Goal: Task Accomplishment & Management: Use online tool/utility

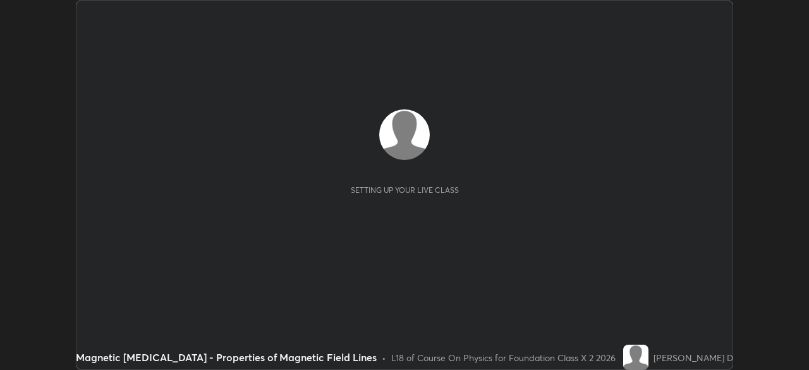
scroll to position [370, 808]
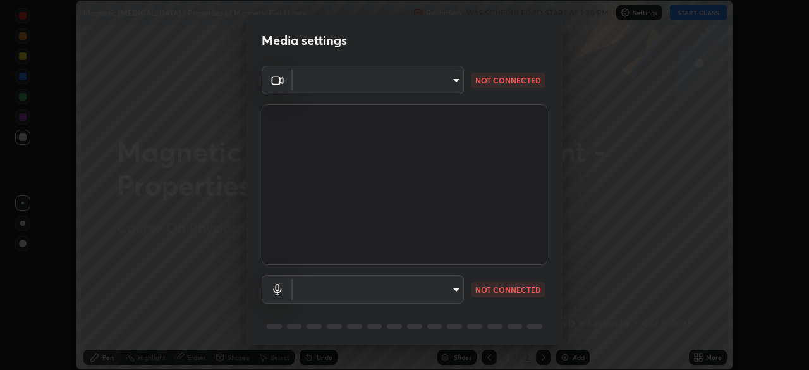
type input "3e25356f195e64551e879d1afeb1ef0f0a2c3c8c5562ca0bf2adaabd0d8e470d"
type input "default"
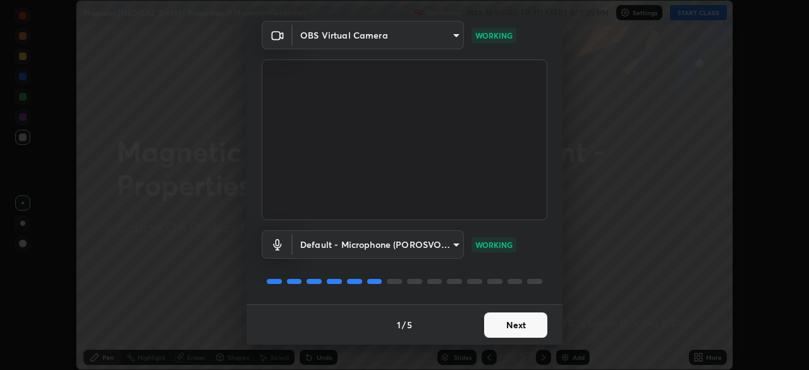
click at [521, 325] on button "Next" at bounding box center [515, 324] width 63 height 25
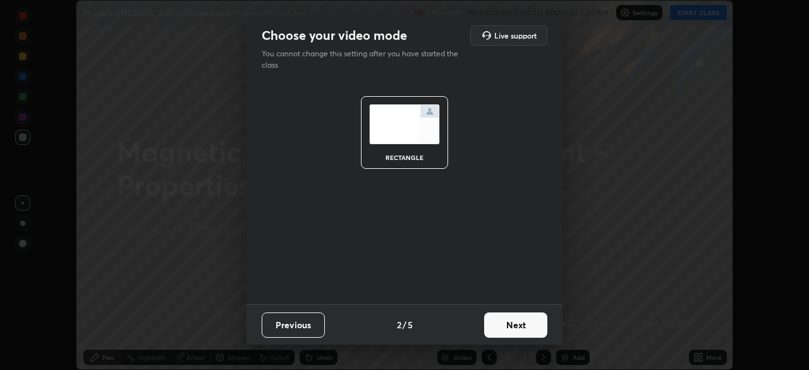
click at [525, 325] on button "Next" at bounding box center [515, 324] width 63 height 25
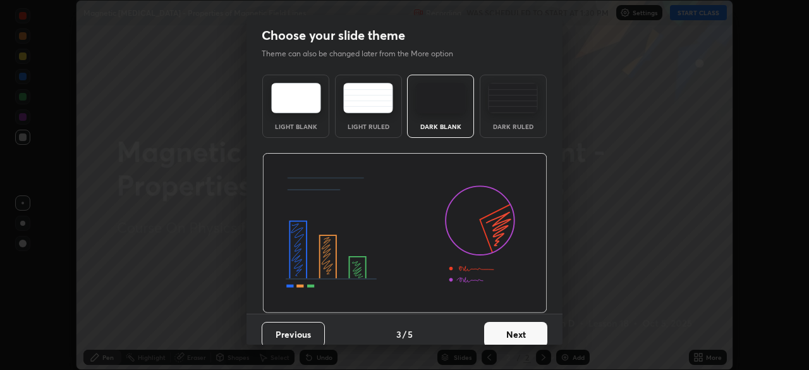
click at [525, 329] on button "Next" at bounding box center [515, 334] width 63 height 25
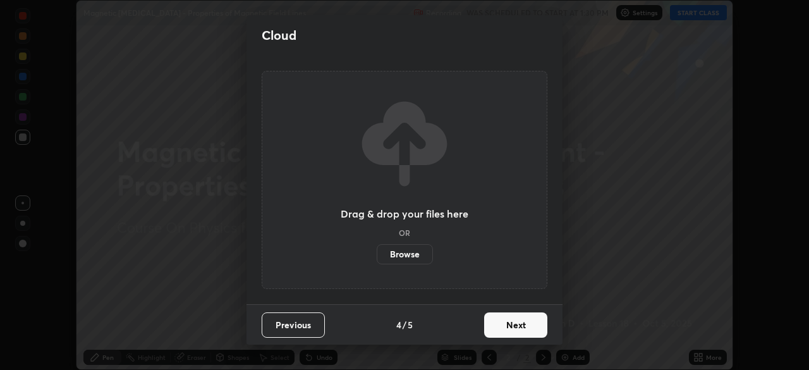
click at [524, 327] on button "Next" at bounding box center [515, 324] width 63 height 25
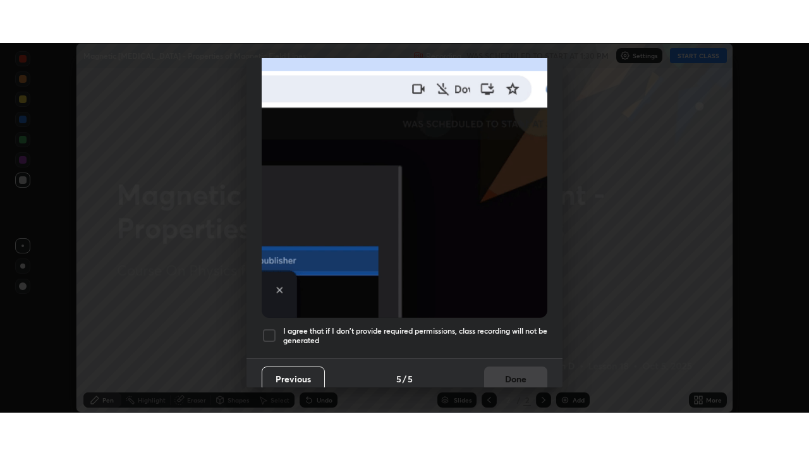
scroll to position [303, 0]
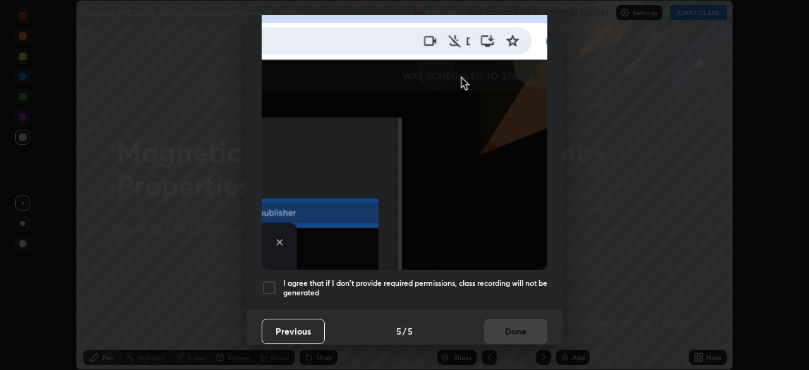
click at [272, 281] on div at bounding box center [269, 287] width 15 height 15
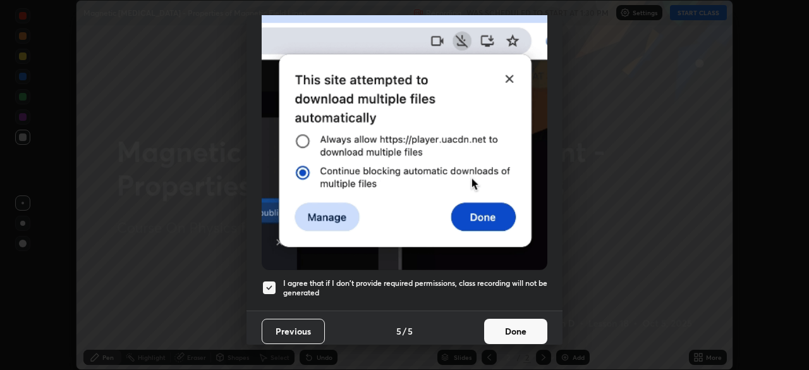
click at [507, 320] on button "Done" at bounding box center [515, 330] width 63 height 25
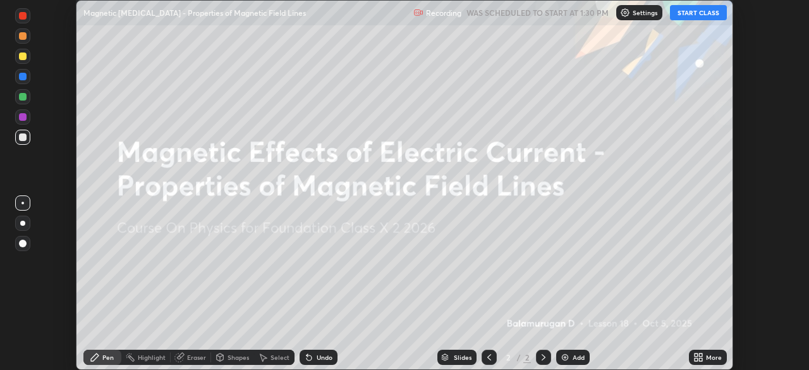
click at [710, 356] on div "More" at bounding box center [714, 357] width 16 height 6
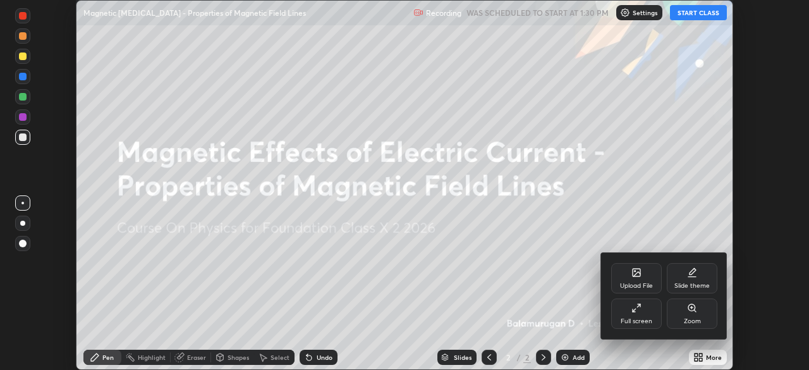
click at [644, 316] on div "Full screen" at bounding box center [636, 313] width 51 height 30
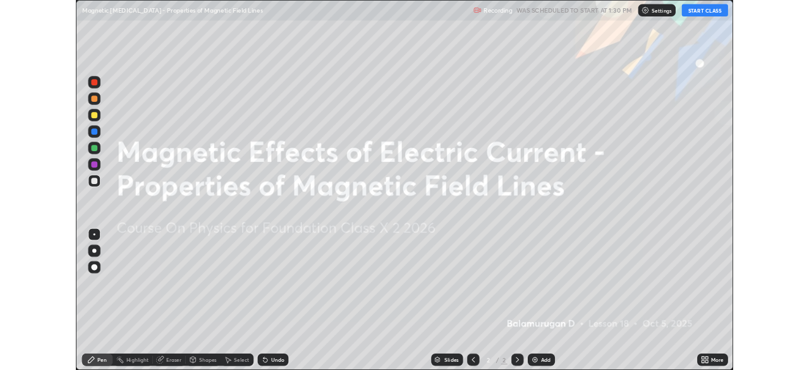
scroll to position [455, 809]
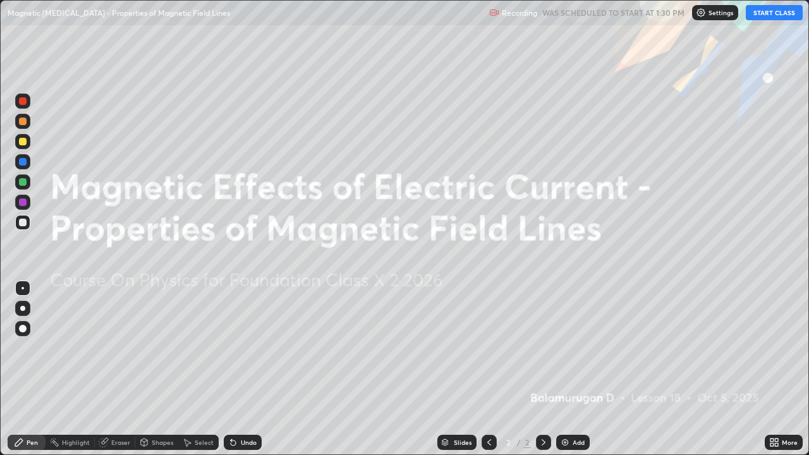
click at [784, 11] on button "START CLASS" at bounding box center [774, 12] width 57 height 15
click at [578, 369] on div "Add" at bounding box center [578, 442] width 12 height 6
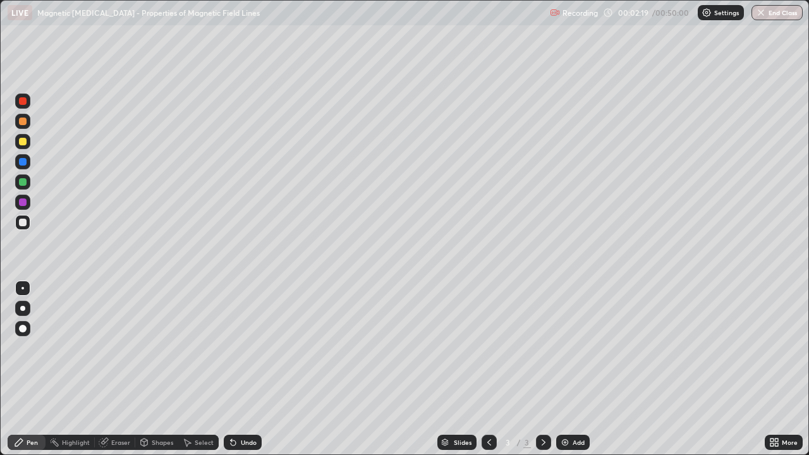
click at [22, 309] on div at bounding box center [22, 308] width 5 height 5
click at [122, 369] on div "Eraser" at bounding box center [120, 442] width 19 height 6
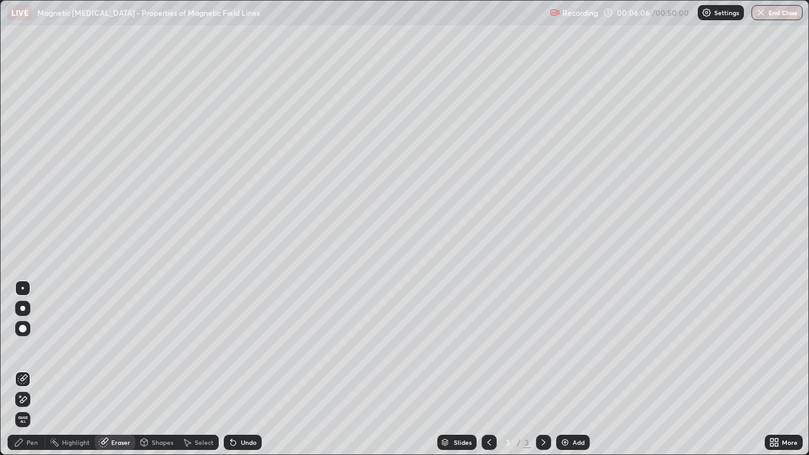
click at [28, 369] on div "Pen" at bounding box center [32, 442] width 11 height 6
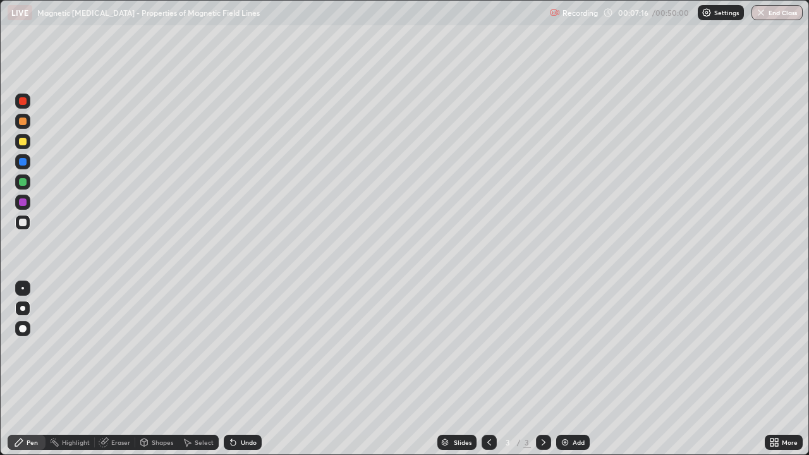
click at [120, 369] on div "Eraser" at bounding box center [120, 442] width 19 height 6
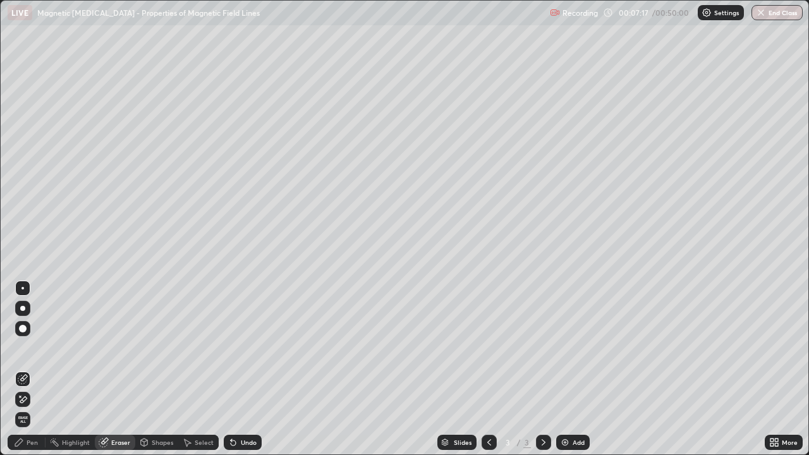
click at [160, 369] on div "Shapes" at bounding box center [162, 442] width 21 height 6
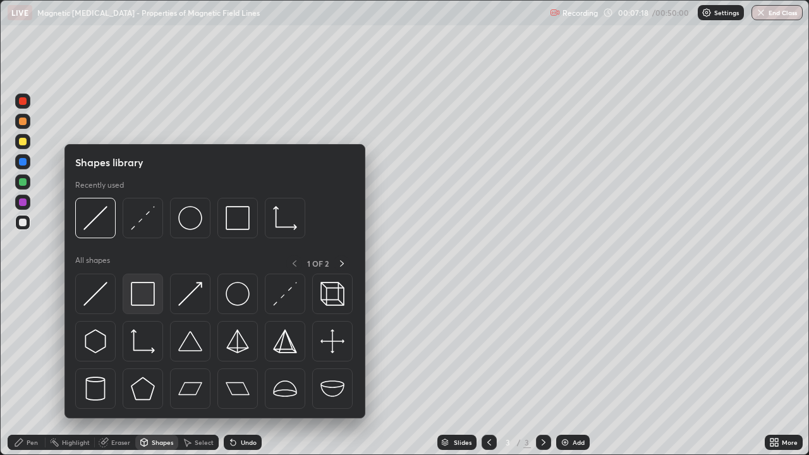
click at [143, 294] on img at bounding box center [143, 294] width 24 height 24
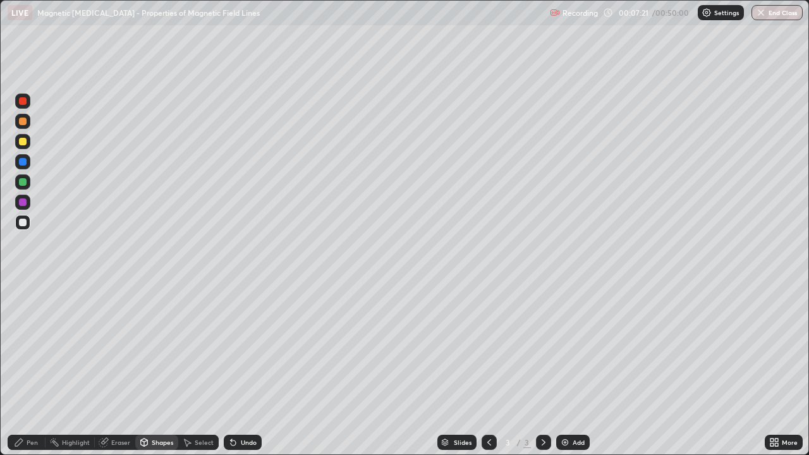
click at [248, 369] on div "Undo" at bounding box center [249, 442] width 16 height 6
click at [246, 369] on div "Undo" at bounding box center [243, 442] width 38 height 15
click at [20, 180] on div at bounding box center [23, 182] width 8 height 8
click at [19, 161] on div at bounding box center [23, 162] width 8 height 8
click at [248, 369] on div "Undo" at bounding box center [243, 442] width 38 height 15
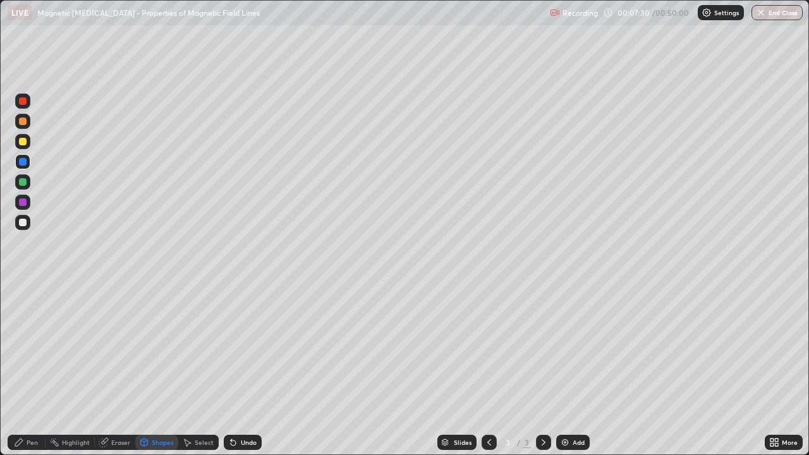
click at [246, 369] on div "Undo" at bounding box center [249, 442] width 16 height 6
click at [32, 369] on div "Pen" at bounding box center [32, 442] width 11 height 6
click at [21, 179] on div at bounding box center [23, 182] width 8 height 8
click at [20, 161] on div at bounding box center [23, 162] width 8 height 8
click at [21, 101] on div at bounding box center [23, 101] width 8 height 8
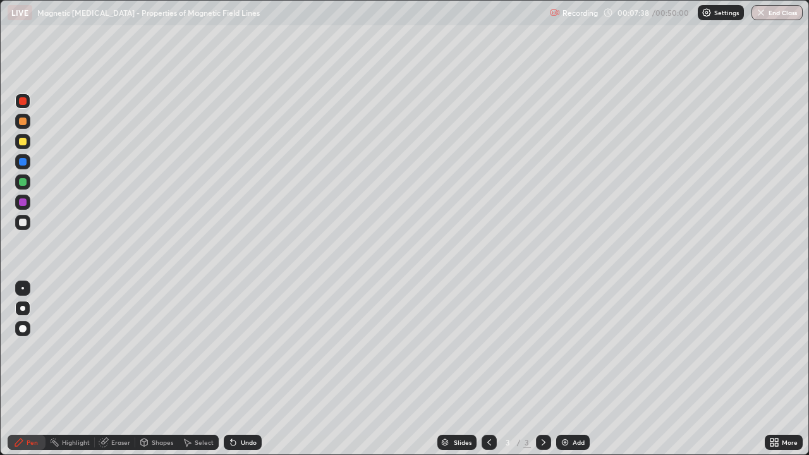
click at [20, 181] on div at bounding box center [23, 182] width 8 height 8
click at [20, 140] on div at bounding box center [23, 142] width 8 height 8
click at [253, 369] on div "Undo" at bounding box center [249, 442] width 16 height 6
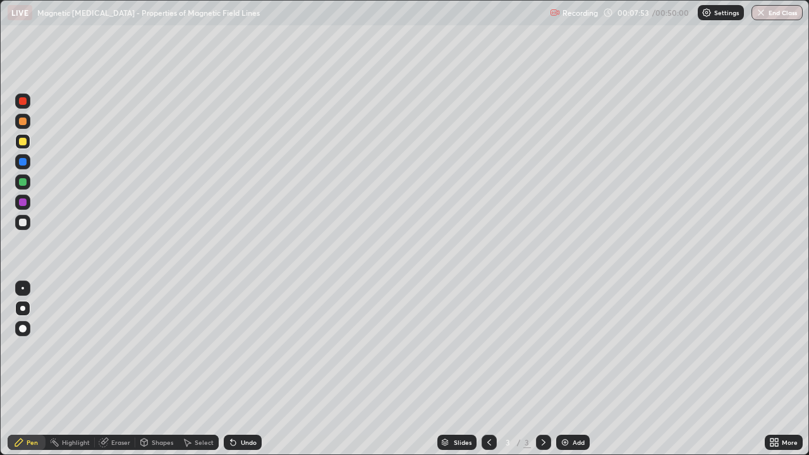
click at [255, 369] on div "Undo" at bounding box center [243, 442] width 38 height 15
click at [162, 369] on div "Shapes" at bounding box center [162, 442] width 21 height 6
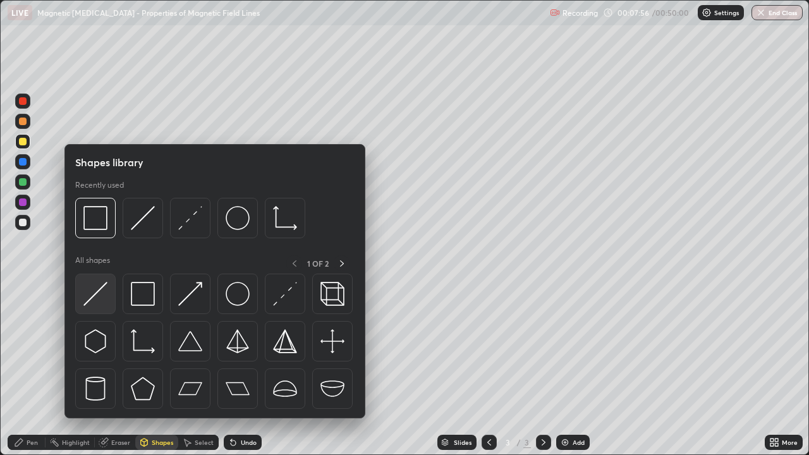
click at [95, 294] on img at bounding box center [95, 294] width 24 height 24
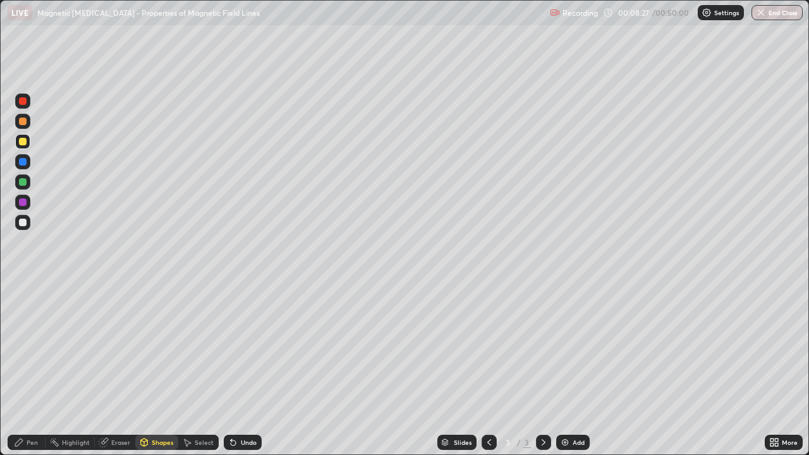
click at [244, 369] on div "Undo" at bounding box center [249, 442] width 16 height 6
click at [248, 369] on div "Undo" at bounding box center [249, 442] width 16 height 6
click at [249, 369] on div "Undo" at bounding box center [249, 442] width 16 height 6
click at [247, 369] on div "Undo" at bounding box center [249, 442] width 16 height 6
click at [251, 369] on div "Undo" at bounding box center [249, 442] width 16 height 6
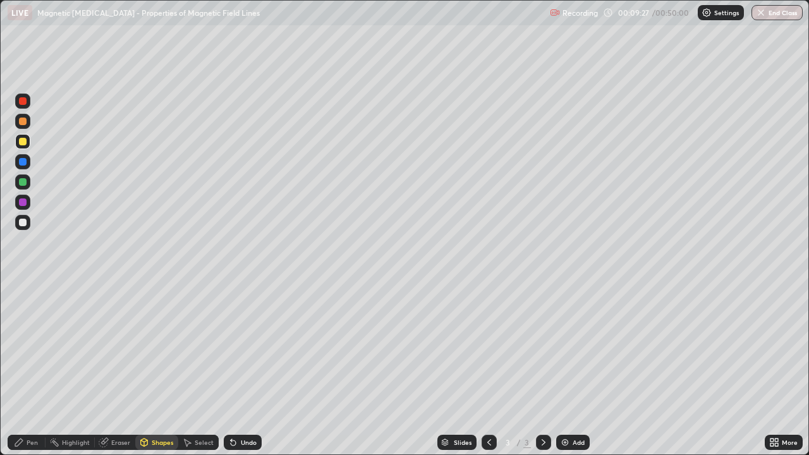
click at [31, 369] on div "Pen" at bounding box center [32, 442] width 11 height 6
click at [119, 369] on div "Eraser" at bounding box center [120, 442] width 19 height 6
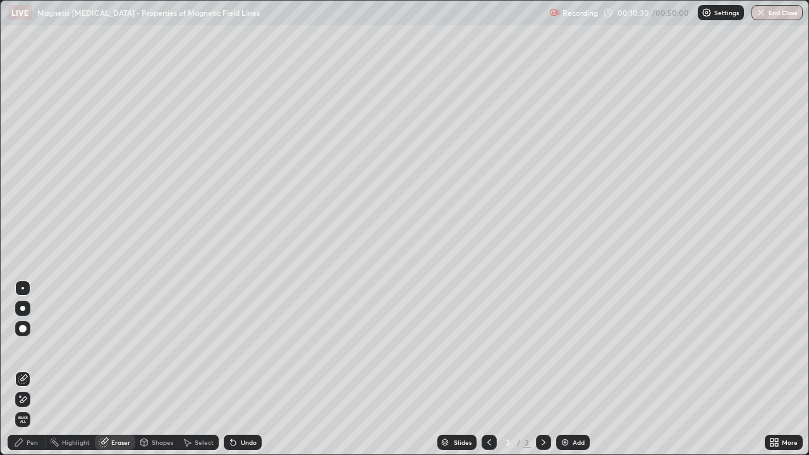
click at [23, 329] on div at bounding box center [23, 329] width 8 height 8
click at [30, 369] on div "Pen" at bounding box center [32, 442] width 11 height 6
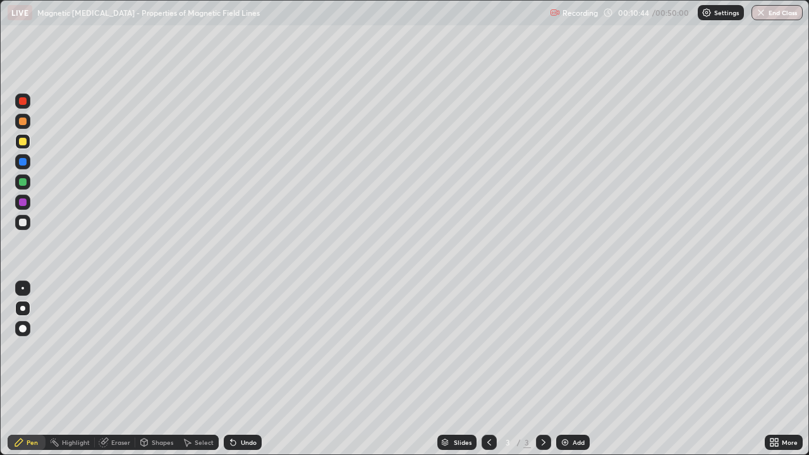
click at [21, 282] on div at bounding box center [22, 288] width 15 height 15
click at [27, 121] on div at bounding box center [22, 121] width 15 height 15
click at [29, 369] on div "Pen" at bounding box center [32, 442] width 11 height 6
click at [18, 162] on div at bounding box center [22, 161] width 15 height 15
click at [23, 309] on div at bounding box center [22, 308] width 5 height 5
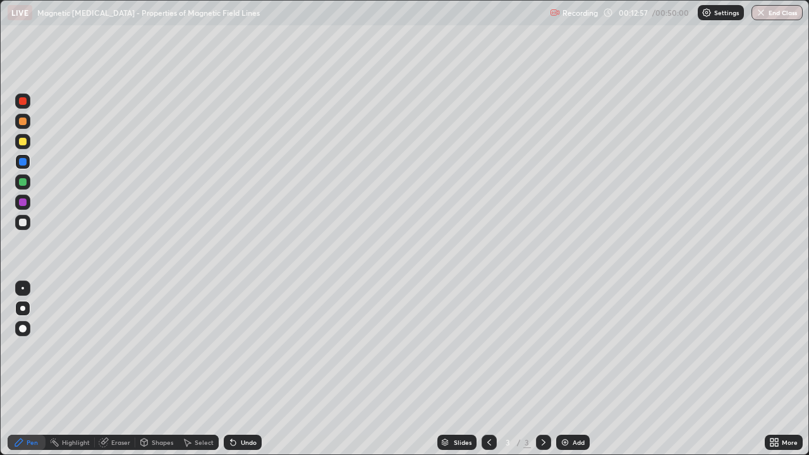
click at [23, 220] on div at bounding box center [23, 223] width 8 height 8
click at [240, 369] on div "Undo" at bounding box center [243, 442] width 38 height 15
click at [241, 369] on div "Undo" at bounding box center [249, 442] width 16 height 6
click at [19, 181] on div at bounding box center [23, 182] width 8 height 8
click at [25, 164] on div at bounding box center [23, 162] width 8 height 8
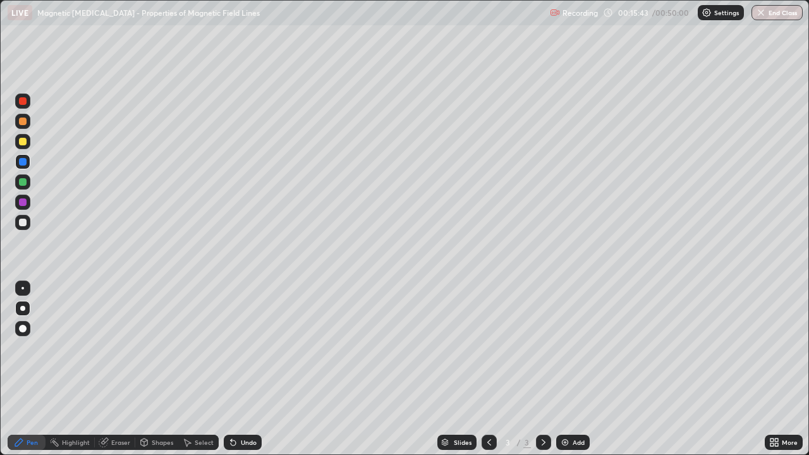
click at [21, 321] on div at bounding box center [22, 328] width 15 height 15
click at [114, 369] on div "Eraser" at bounding box center [120, 442] width 19 height 6
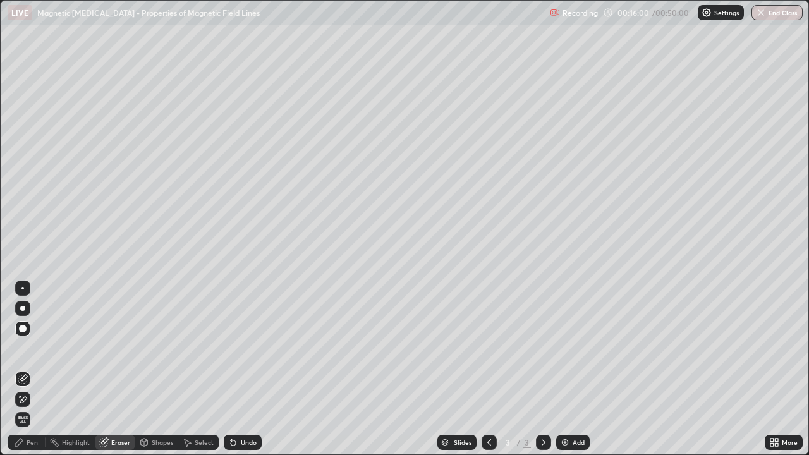
click at [30, 369] on div "Pen" at bounding box center [32, 442] width 11 height 6
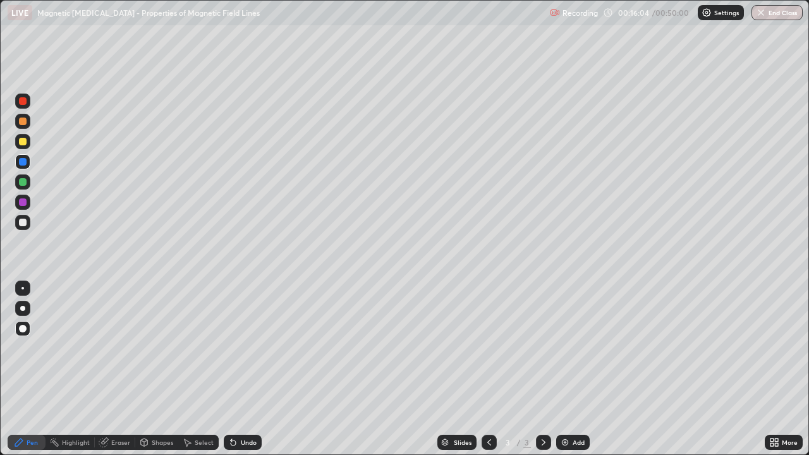
click at [25, 309] on div at bounding box center [22, 308] width 5 height 5
click at [241, 369] on div "Undo" at bounding box center [243, 442] width 38 height 15
click at [245, 369] on div "Undo" at bounding box center [249, 442] width 16 height 6
click at [248, 369] on div "Undo" at bounding box center [249, 442] width 16 height 6
click at [248, 369] on div "Undo" at bounding box center [243, 442] width 38 height 15
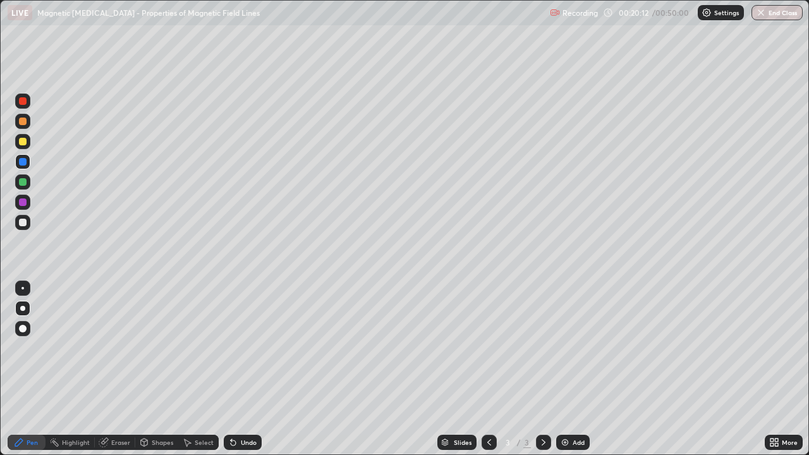
click at [247, 369] on div "Undo" at bounding box center [249, 442] width 16 height 6
click at [243, 369] on div "Undo" at bounding box center [249, 442] width 16 height 6
click at [241, 369] on div "Undo" at bounding box center [249, 442] width 16 height 6
click at [250, 369] on div "Undo" at bounding box center [243, 442] width 38 height 15
click at [247, 369] on div "Undo" at bounding box center [243, 442] width 38 height 15
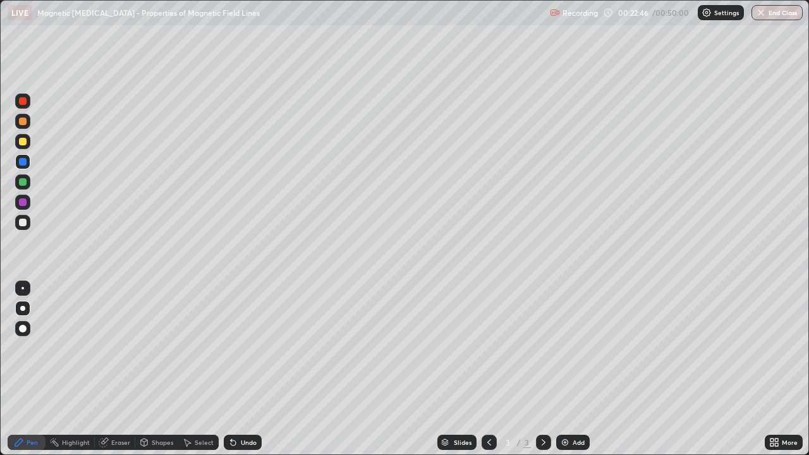
click at [245, 369] on div "Undo" at bounding box center [249, 442] width 16 height 6
click at [123, 369] on div "Eraser" at bounding box center [115, 442] width 40 height 15
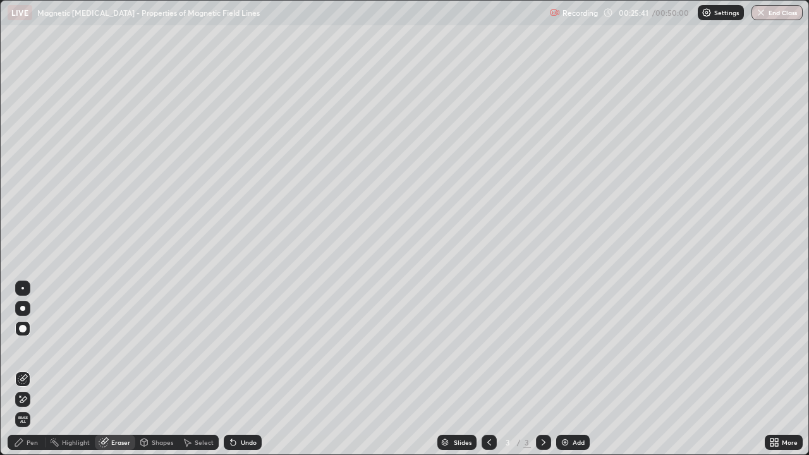
click at [576, 369] on div "Add" at bounding box center [578, 442] width 12 height 6
click at [23, 288] on div at bounding box center [22, 288] width 3 height 3
click at [21, 369] on icon at bounding box center [19, 443] width 8 height 8
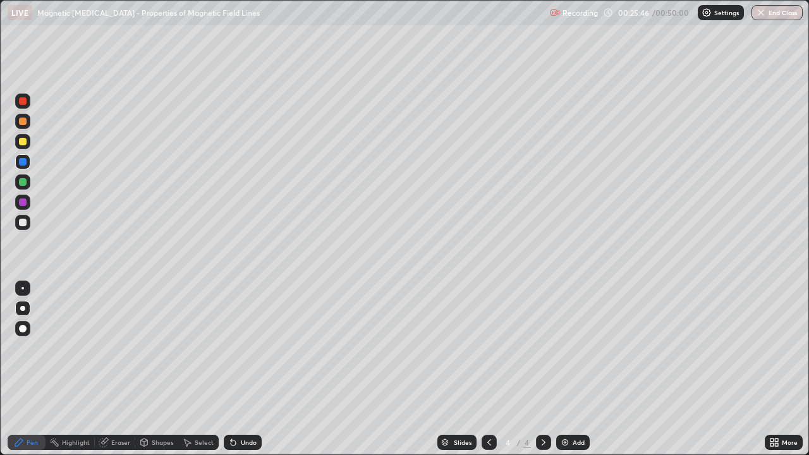
click at [16, 307] on div at bounding box center [22, 308] width 15 height 15
click at [21, 219] on div at bounding box center [23, 223] width 8 height 8
click at [246, 369] on div "Undo" at bounding box center [249, 442] width 16 height 6
click at [243, 369] on div "Undo" at bounding box center [249, 442] width 16 height 6
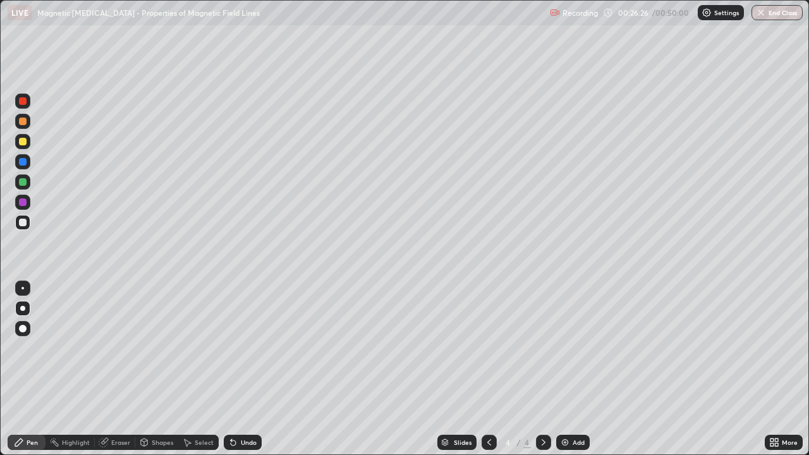
click at [245, 369] on div "Undo" at bounding box center [249, 442] width 16 height 6
click at [246, 369] on div "Undo" at bounding box center [249, 442] width 16 height 6
click at [245, 369] on div "Undo" at bounding box center [249, 442] width 16 height 6
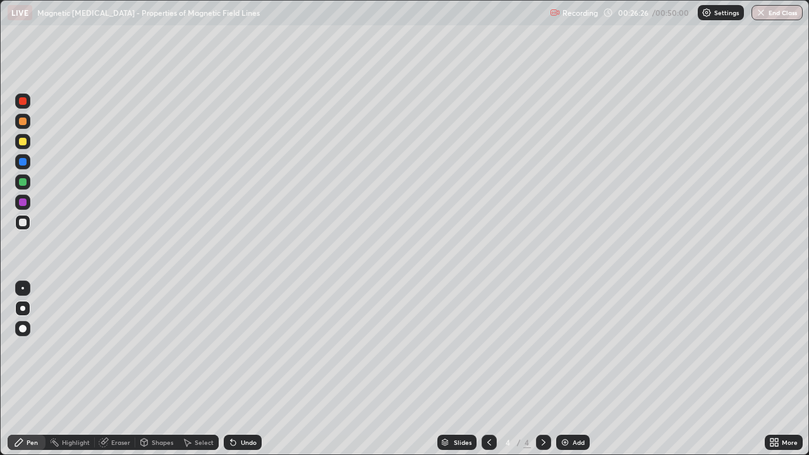
click at [246, 369] on div "Undo" at bounding box center [243, 442] width 38 height 15
click at [245, 369] on div "Undo" at bounding box center [243, 442] width 38 height 15
click at [245, 369] on div "Undo" at bounding box center [249, 442] width 16 height 6
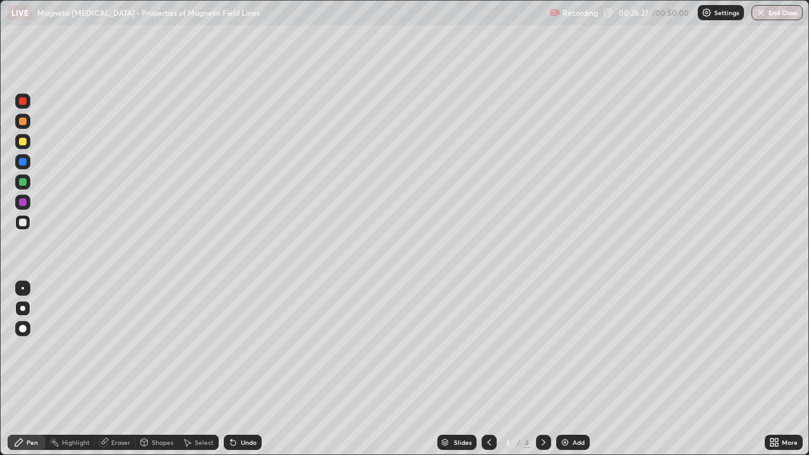
click at [246, 369] on div "Undo" at bounding box center [249, 442] width 16 height 6
click at [249, 369] on div "Undo" at bounding box center [249, 442] width 16 height 6
click at [246, 369] on div "Undo" at bounding box center [249, 442] width 16 height 6
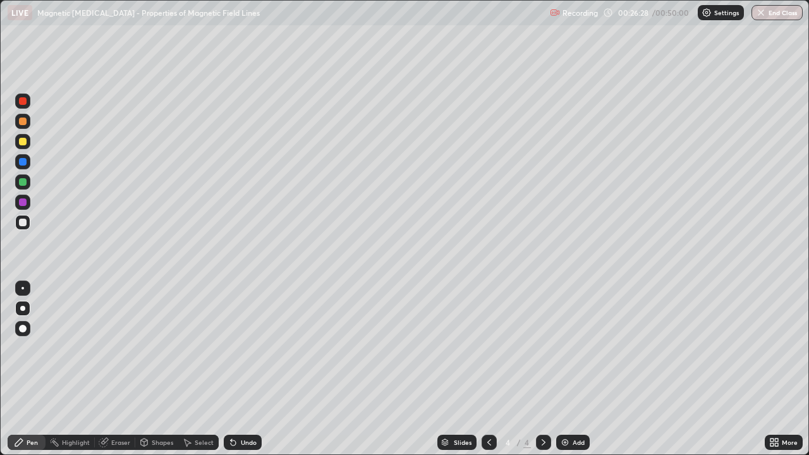
click at [246, 369] on div "Undo" at bounding box center [249, 442] width 16 height 6
click at [21, 161] on div at bounding box center [23, 162] width 8 height 8
click at [20, 138] on div at bounding box center [23, 142] width 8 height 8
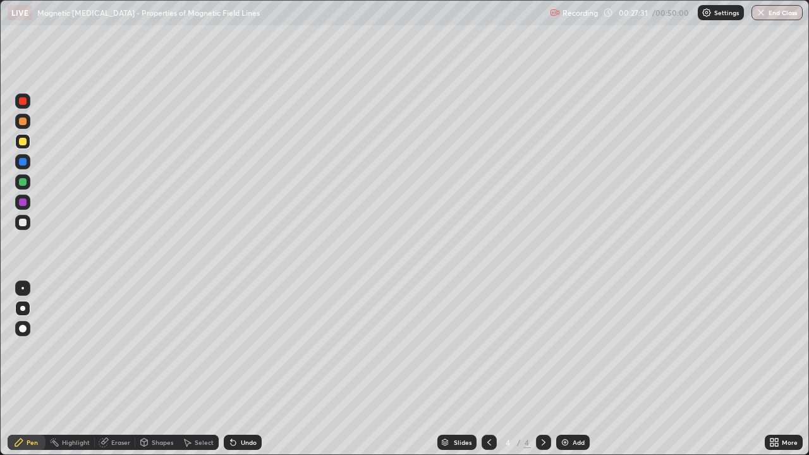
click at [24, 220] on div at bounding box center [23, 223] width 8 height 8
click at [21, 179] on div at bounding box center [23, 182] width 8 height 8
click at [255, 369] on div "Undo" at bounding box center [243, 442] width 38 height 15
click at [246, 369] on div "Undo" at bounding box center [243, 442] width 38 height 15
click at [245, 369] on div "Undo" at bounding box center [249, 442] width 16 height 6
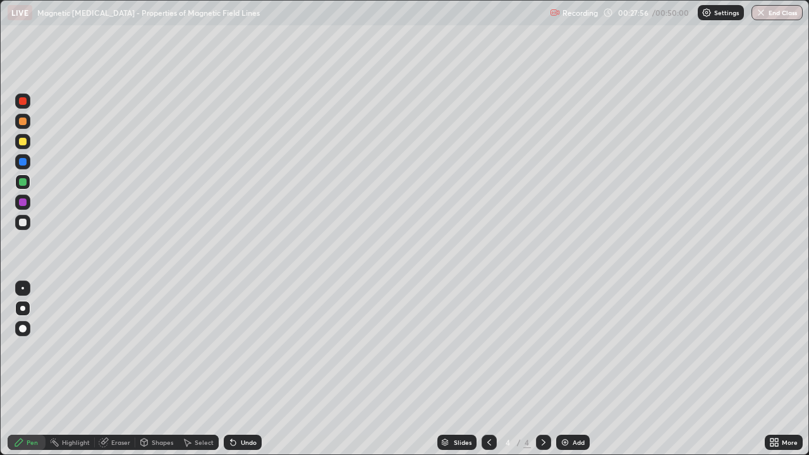
click at [241, 369] on div "Undo" at bounding box center [249, 442] width 16 height 6
click at [247, 369] on div "Undo" at bounding box center [249, 442] width 16 height 6
click at [249, 369] on div "Undo" at bounding box center [249, 442] width 16 height 6
click at [21, 123] on div at bounding box center [23, 122] width 8 height 8
click at [22, 140] on div at bounding box center [23, 142] width 8 height 8
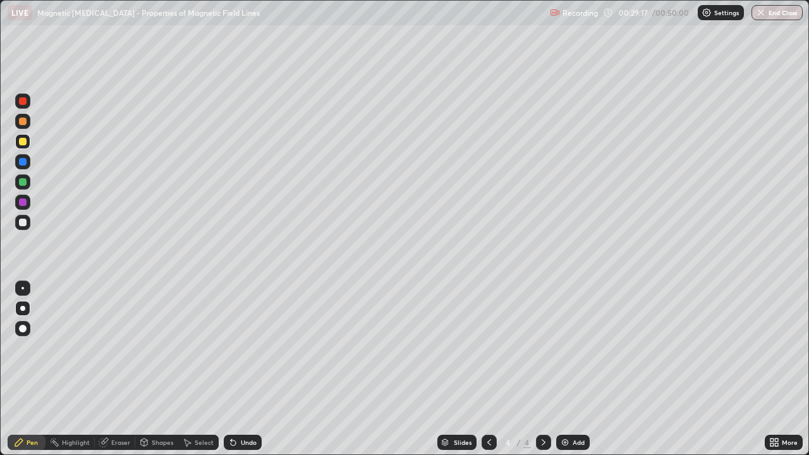
click at [244, 369] on div "Undo" at bounding box center [249, 442] width 16 height 6
click at [246, 369] on div "Undo" at bounding box center [249, 442] width 16 height 6
click at [25, 220] on div at bounding box center [23, 223] width 8 height 8
click at [21, 179] on div at bounding box center [23, 182] width 8 height 8
click at [17, 142] on div at bounding box center [22, 141] width 15 height 15
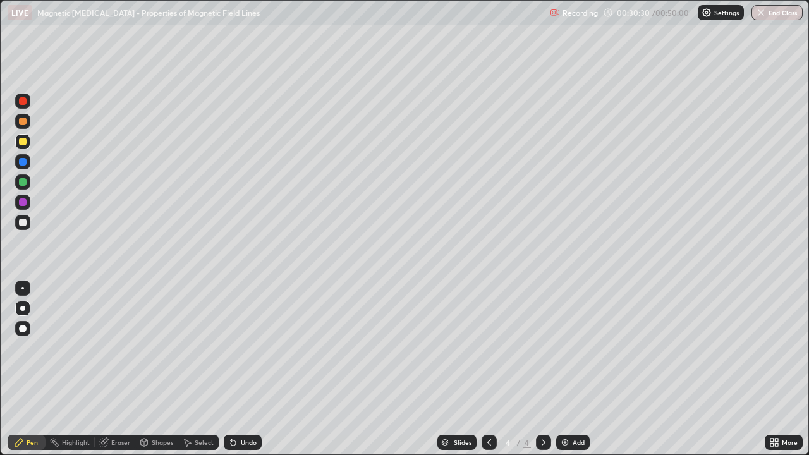
click at [28, 222] on div at bounding box center [22, 222] width 15 height 15
click at [23, 181] on div at bounding box center [23, 182] width 8 height 8
click at [21, 136] on div at bounding box center [22, 141] width 15 height 15
click at [22, 121] on div at bounding box center [23, 122] width 8 height 8
click at [252, 369] on div "Undo" at bounding box center [249, 442] width 16 height 6
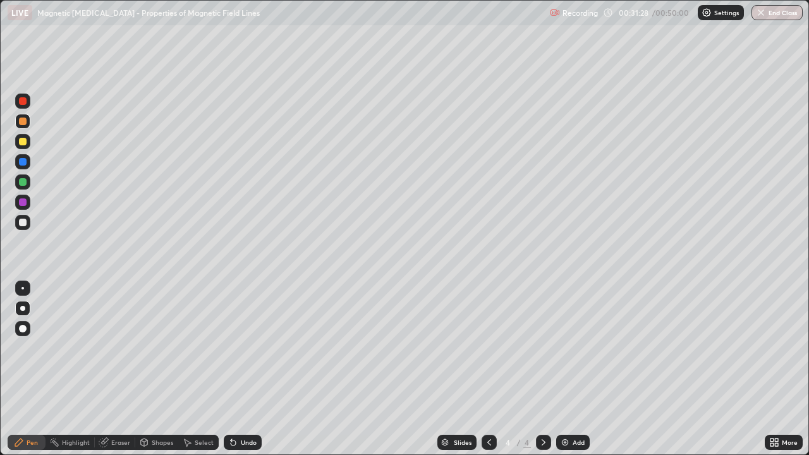
click at [23, 221] on div at bounding box center [23, 223] width 8 height 8
click at [20, 160] on div at bounding box center [23, 162] width 8 height 8
click at [21, 202] on div at bounding box center [23, 202] width 8 height 8
click at [21, 123] on div at bounding box center [23, 122] width 8 height 8
click at [247, 369] on div "Undo" at bounding box center [249, 442] width 16 height 6
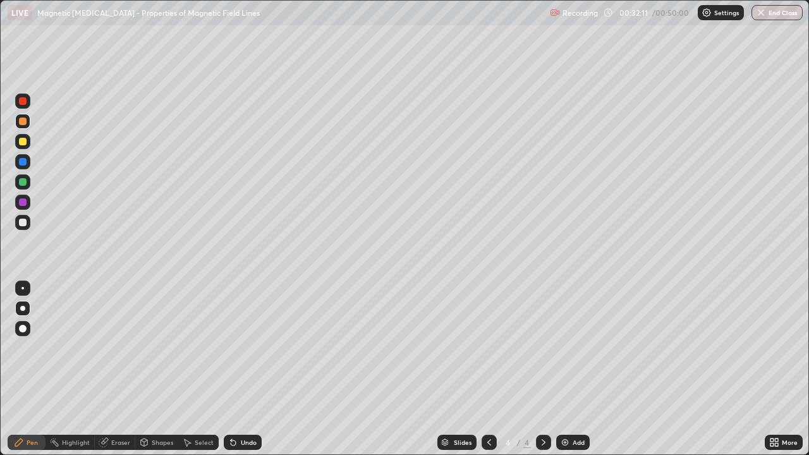
click at [246, 369] on div "Undo" at bounding box center [249, 442] width 16 height 6
click at [23, 144] on div at bounding box center [23, 142] width 8 height 8
click at [18, 121] on div at bounding box center [22, 121] width 15 height 15
click at [242, 369] on div "Undo" at bounding box center [243, 442] width 38 height 15
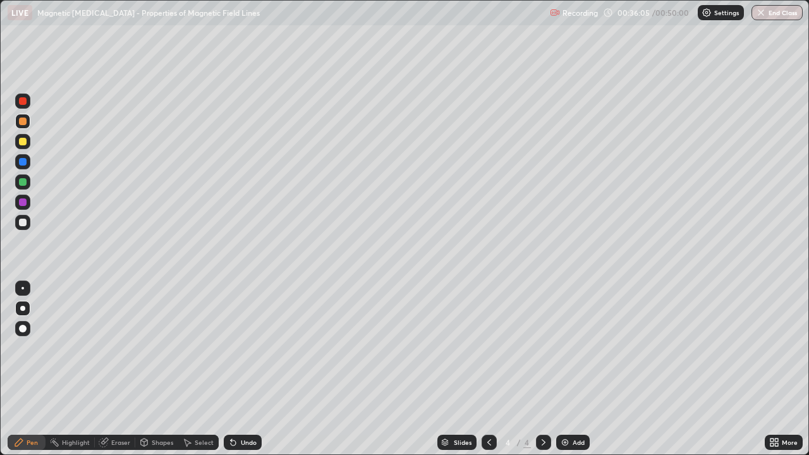
click at [245, 369] on div "Undo" at bounding box center [243, 442] width 38 height 15
click at [242, 369] on div "Undo" at bounding box center [243, 442] width 38 height 15
click at [241, 369] on div "Undo" at bounding box center [243, 442] width 38 height 15
click at [242, 369] on div "Undo" at bounding box center [243, 442] width 38 height 15
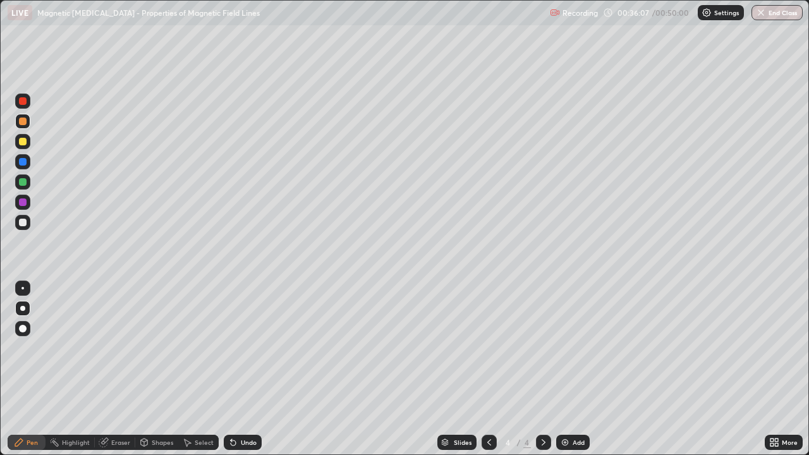
click at [239, 369] on div "Undo" at bounding box center [243, 442] width 38 height 15
click at [238, 369] on div "Undo" at bounding box center [243, 442] width 38 height 15
click at [25, 143] on div at bounding box center [23, 142] width 8 height 8
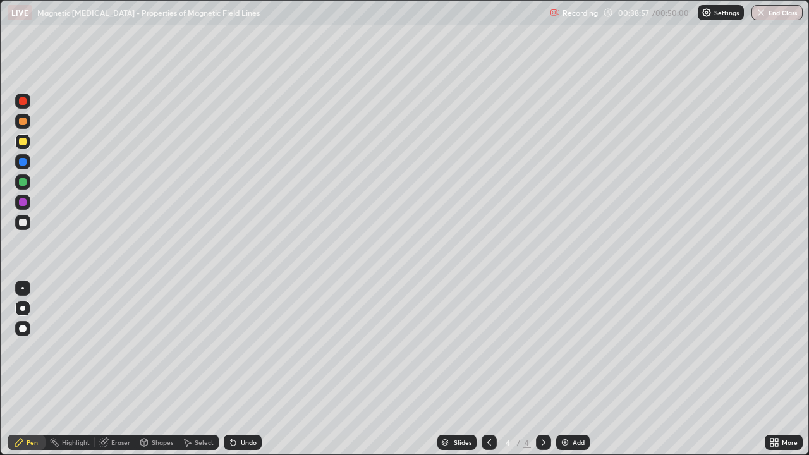
click at [23, 124] on div at bounding box center [23, 122] width 8 height 8
click at [575, 369] on div "Add" at bounding box center [578, 442] width 12 height 6
click at [21, 141] on div at bounding box center [23, 142] width 8 height 8
click at [490, 369] on icon at bounding box center [489, 442] width 10 height 10
click at [488, 369] on div at bounding box center [488, 442] width 15 height 15
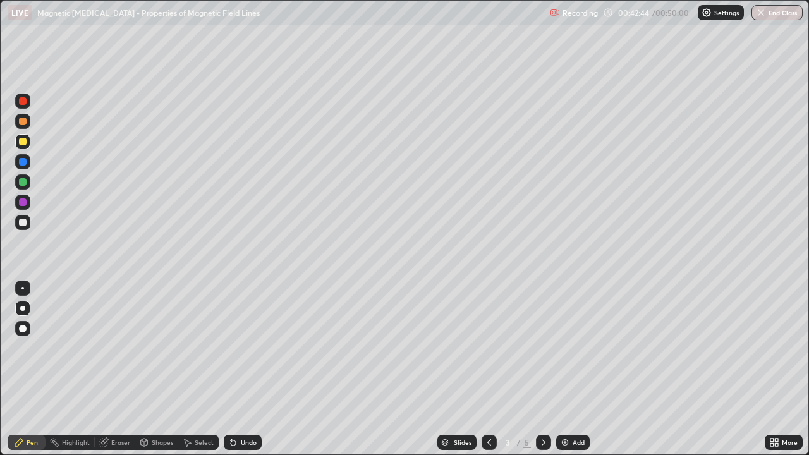
click at [543, 369] on icon at bounding box center [543, 442] width 10 height 10
click at [542, 369] on icon at bounding box center [543, 442] width 10 height 10
click at [20, 163] on div at bounding box center [23, 162] width 8 height 8
click at [20, 180] on div at bounding box center [23, 182] width 8 height 8
click at [488, 369] on icon at bounding box center [489, 442] width 10 height 10
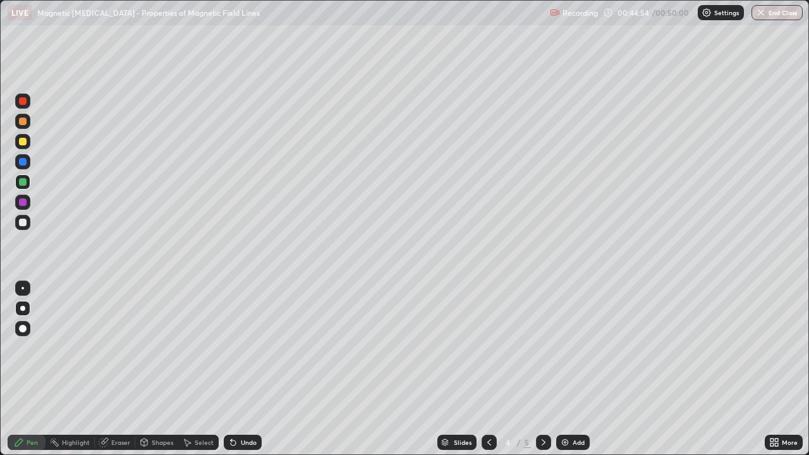
click at [542, 369] on icon at bounding box center [543, 442] width 10 height 10
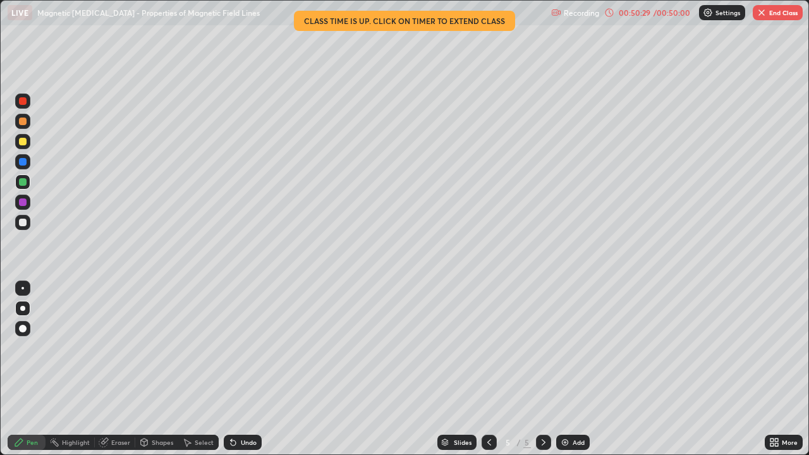
click at [18, 141] on div at bounding box center [22, 141] width 15 height 15
click at [243, 369] on div "Undo" at bounding box center [249, 442] width 16 height 6
click at [236, 369] on div "Undo" at bounding box center [243, 442] width 38 height 15
click at [231, 369] on icon at bounding box center [233, 442] width 5 height 5
click at [21, 184] on div at bounding box center [23, 182] width 8 height 8
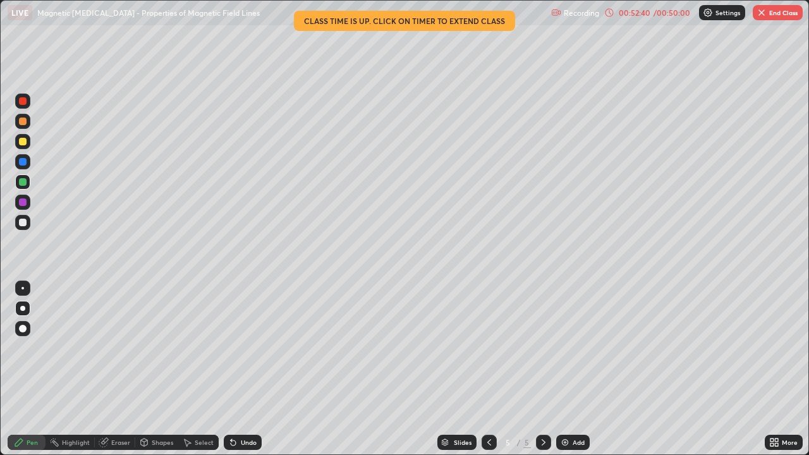
click at [154, 369] on div "Shapes" at bounding box center [156, 442] width 43 height 15
click at [116, 369] on div "Eraser" at bounding box center [120, 442] width 19 height 6
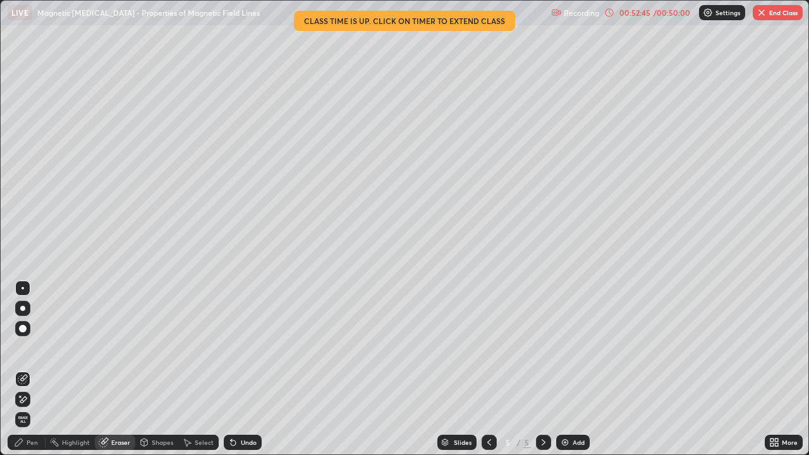
click at [30, 369] on div "Pen" at bounding box center [27, 442] width 38 height 15
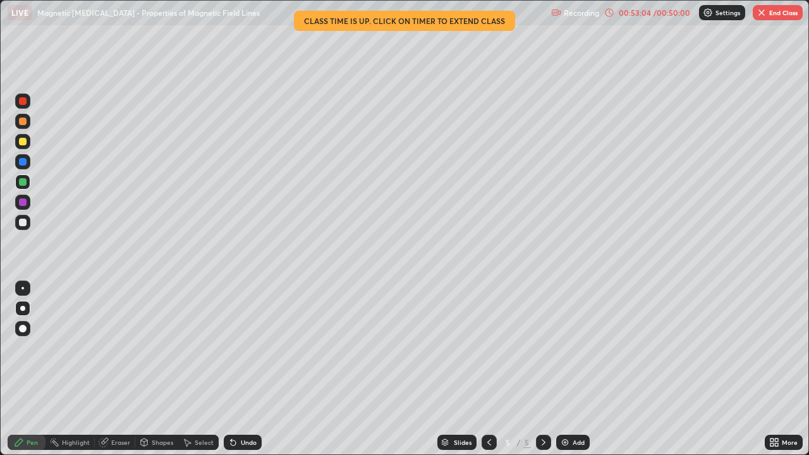
click at [247, 369] on div "Undo" at bounding box center [243, 442] width 38 height 15
click at [246, 369] on div "Undo" at bounding box center [243, 442] width 38 height 15
click at [19, 162] on div at bounding box center [23, 162] width 8 height 8
click at [20, 162] on div at bounding box center [23, 162] width 8 height 8
click at [116, 369] on div "Eraser" at bounding box center [120, 442] width 19 height 6
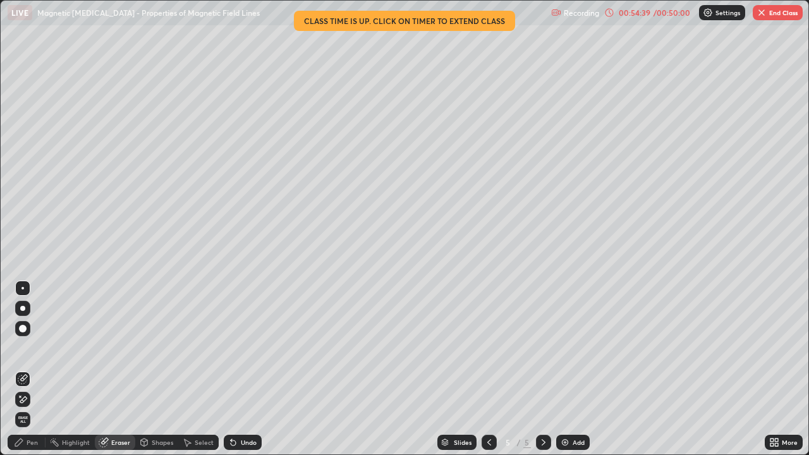
click at [23, 369] on icon at bounding box center [19, 442] width 10 height 10
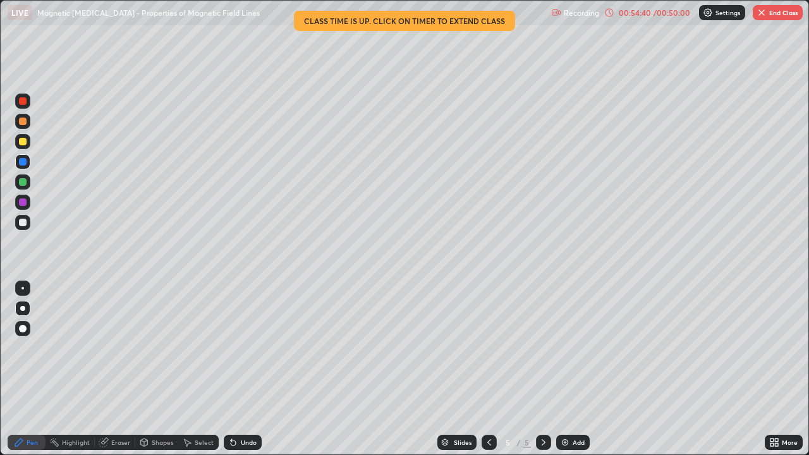
click at [24, 181] on div at bounding box center [23, 182] width 8 height 8
click at [784, 14] on button "End Class" at bounding box center [778, 12] width 50 height 15
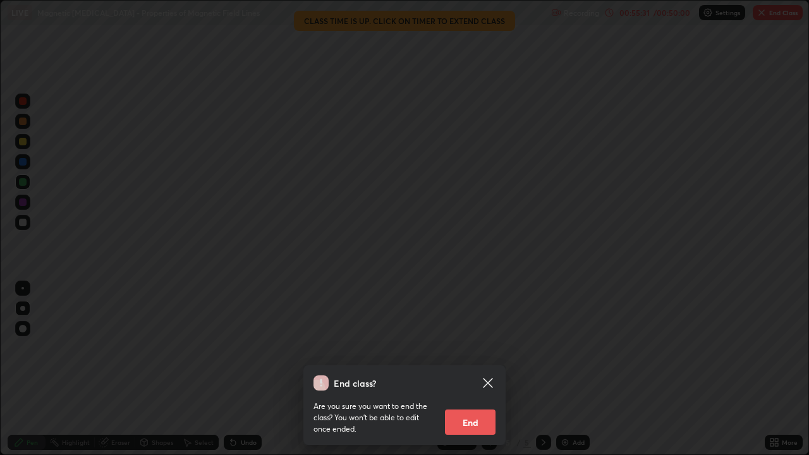
click at [480, 369] on button "End" at bounding box center [470, 421] width 51 height 25
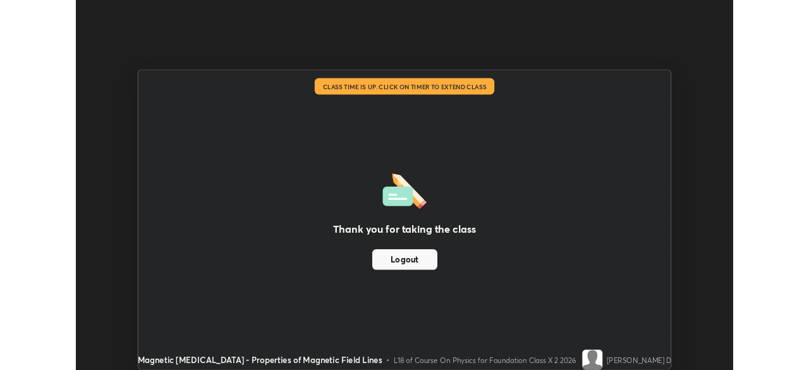
scroll to position [62816, 62377]
